Goal: Navigation & Orientation: Understand site structure

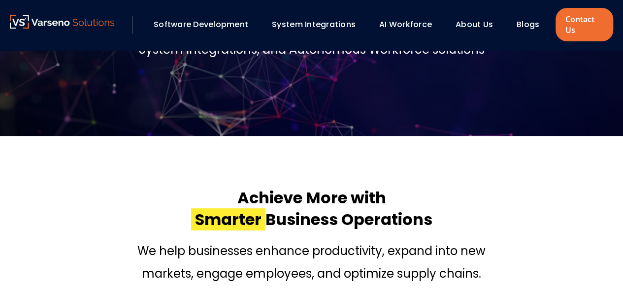
scroll to position [148, 0]
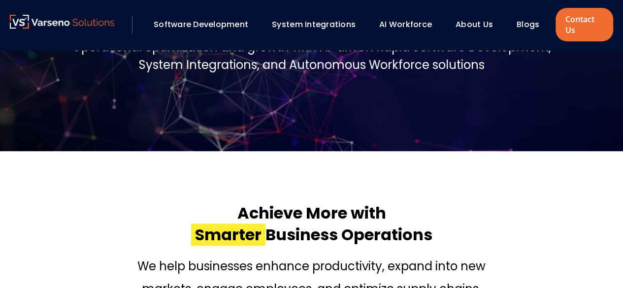
click at [474, 27] on link "About Us" at bounding box center [474, 24] width 37 height 11
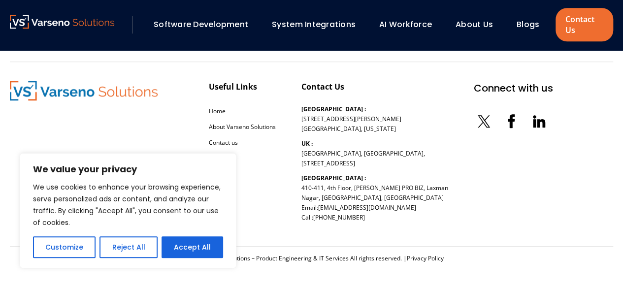
scroll to position [2265, 0]
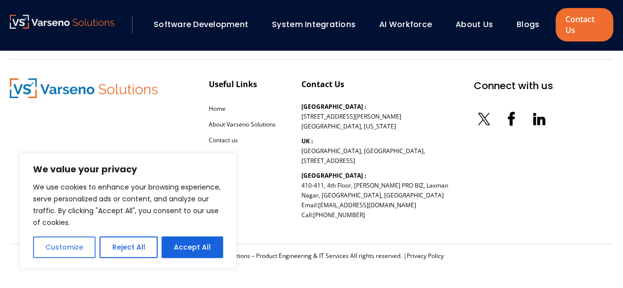
click at [50, 247] on button "Customize" at bounding box center [64, 247] width 63 height 22
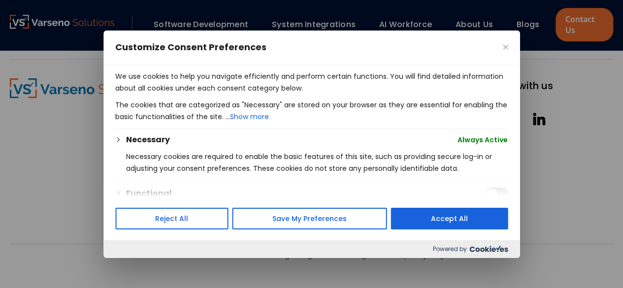
click at [502, 48] on div "Customize Consent Preferences" at bounding box center [311, 47] width 416 height 34
click at [508, 48] on div "Customize Consent Preferences" at bounding box center [311, 47] width 416 height 34
click at [503, 46] on img "Close" at bounding box center [505, 46] width 5 height 5
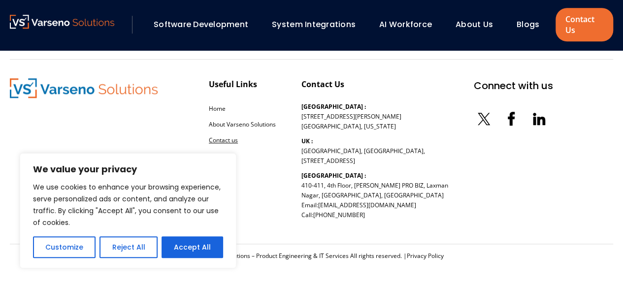
click at [228, 139] on link "Contact us" at bounding box center [223, 140] width 29 height 8
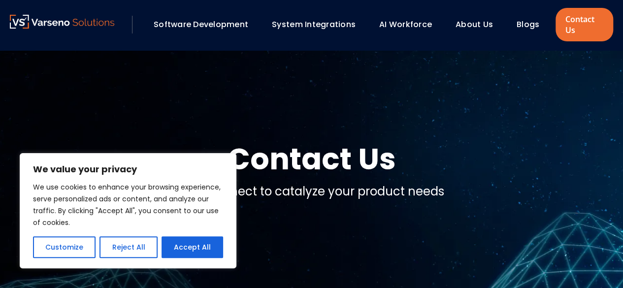
click at [203, 29] on link "Software Development" at bounding box center [201, 24] width 95 height 11
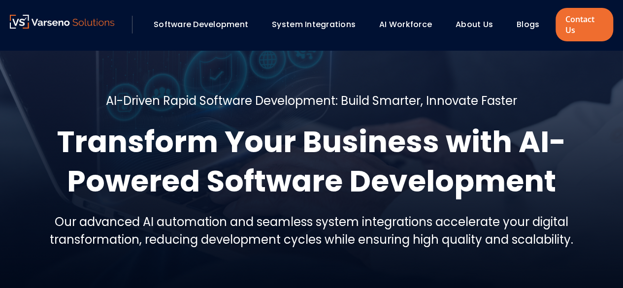
click at [398, 24] on link "AI Workforce" at bounding box center [405, 24] width 53 height 11
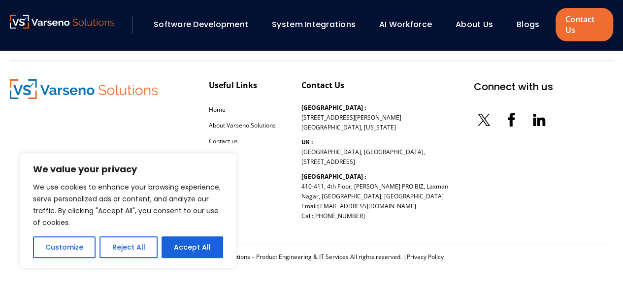
scroll to position [1693, 0]
